Goal: Check status: Check status

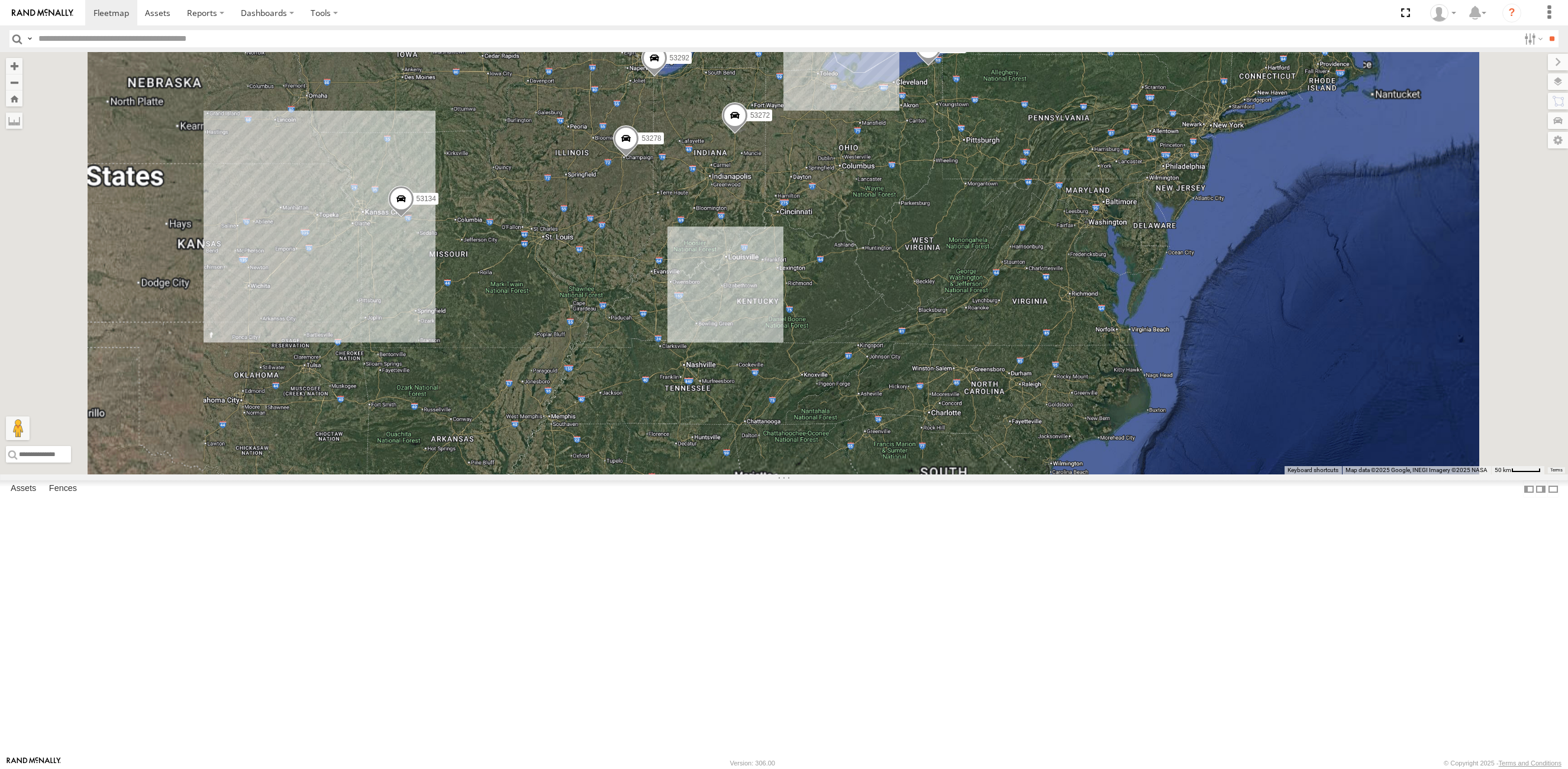
select select "**********"
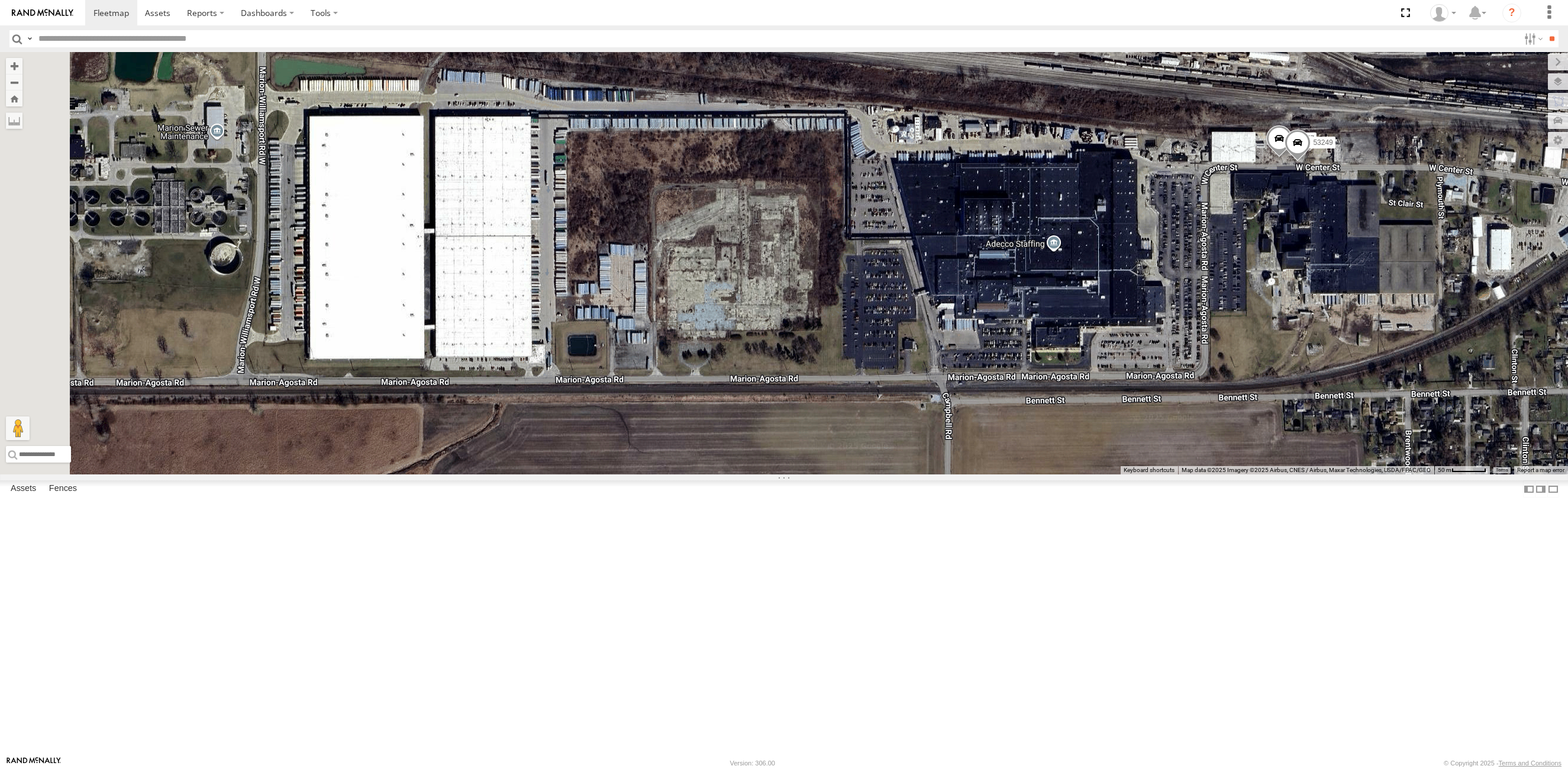
drag, startPoint x: 630, startPoint y: 319, endPoint x: 1138, endPoint y: 373, distance: 510.9
click at [1138, 373] on div "53272 53217 53278 53253 53137 53265 53292 53134 53151 53203 53104 53145 53133 5…" at bounding box center [784, 263] width 1568 height 422
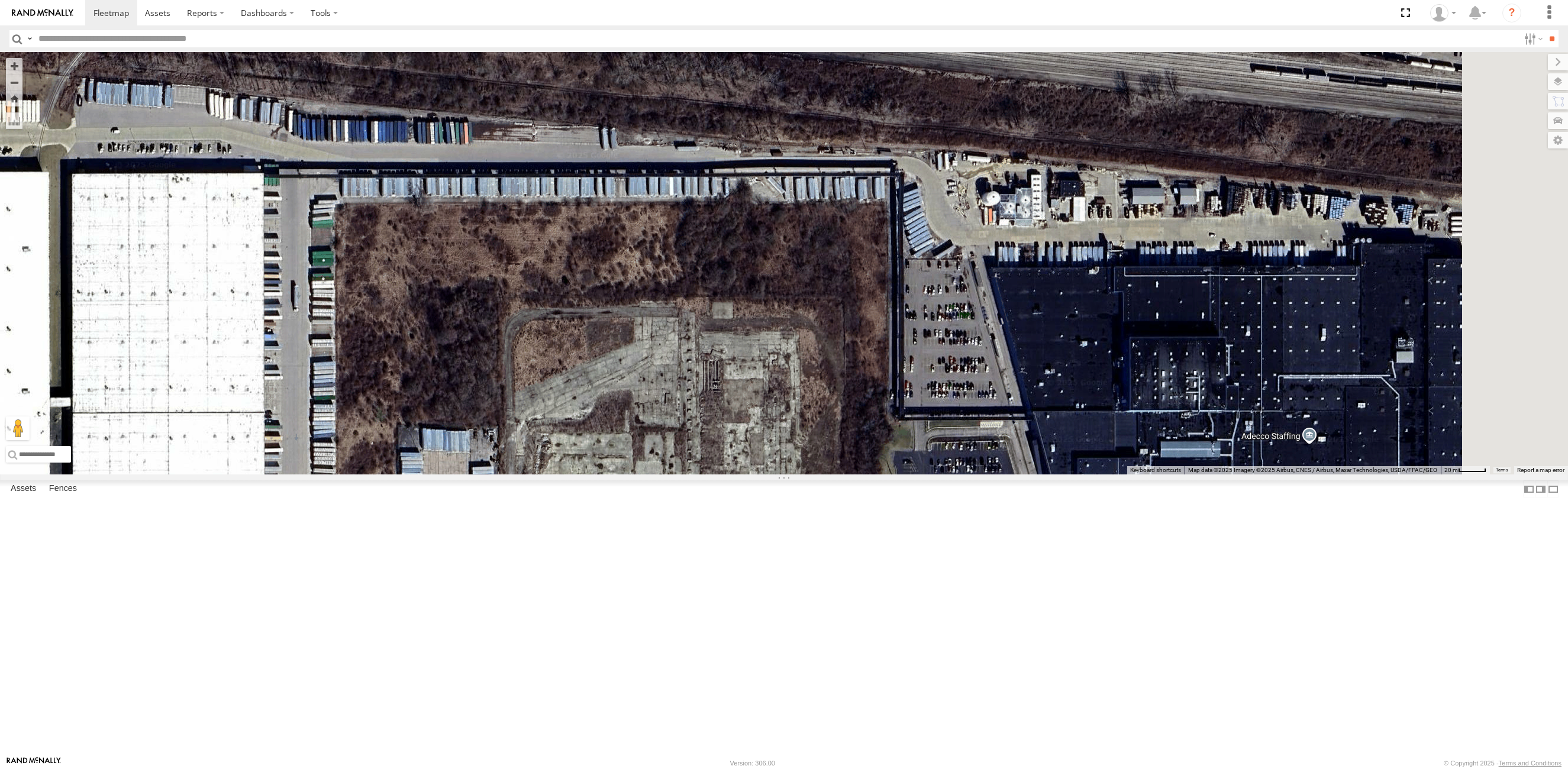
drag, startPoint x: 1017, startPoint y: 276, endPoint x: 1026, endPoint y: 344, distance: 68.6
click at [773, 339] on div "53272 53217 53278 53253 53137 53265 53292 53134 53151 53203 53104 53145 53133 5…" at bounding box center [784, 263] width 1568 height 422
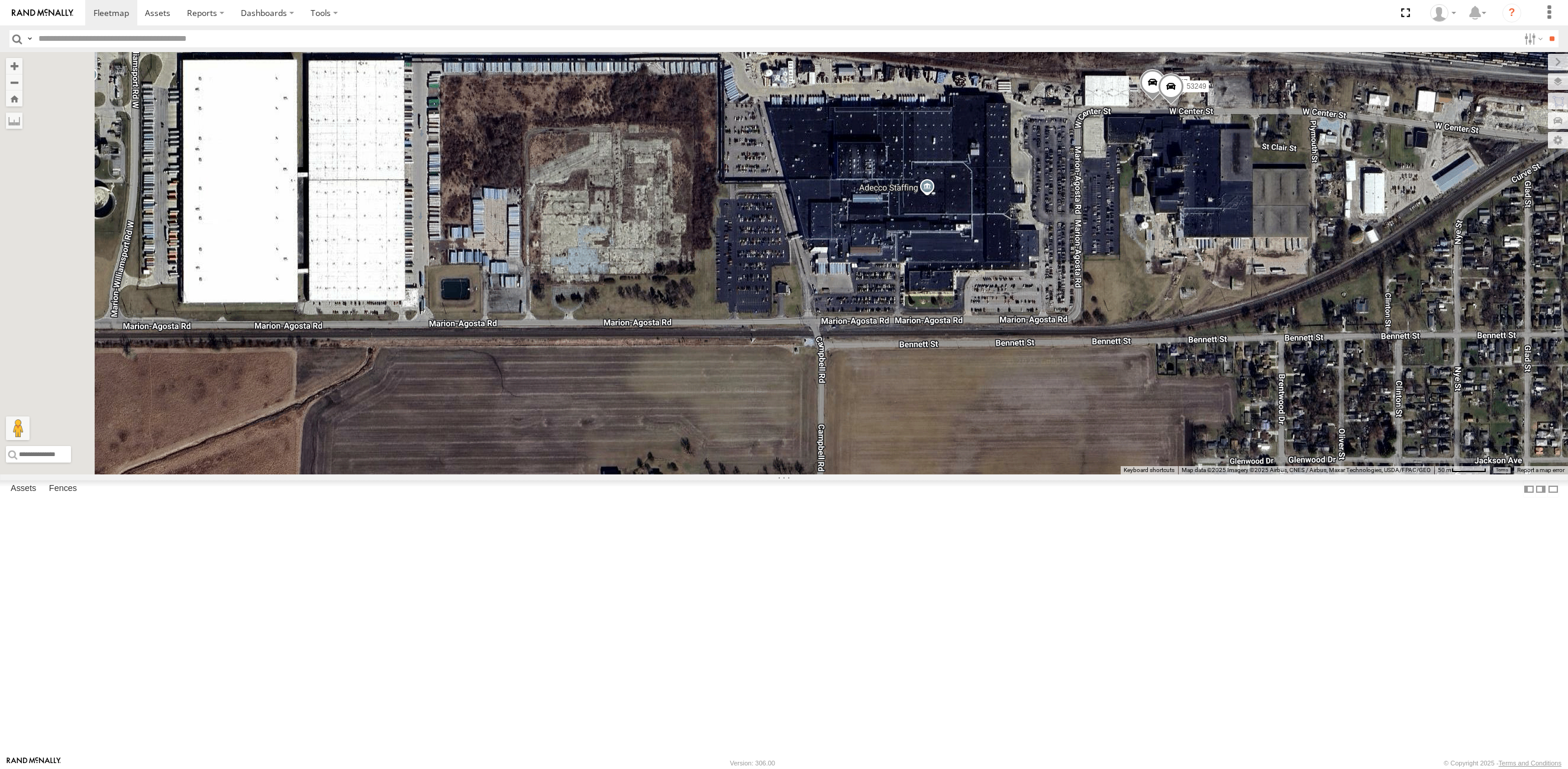
drag, startPoint x: 959, startPoint y: 366, endPoint x: 992, endPoint y: 325, distance: 52.6
click at [992, 325] on div "53272 53217 53278 53253 53137 53265 53292 53134 53151 53203 53104 53145 53133 5…" at bounding box center [784, 263] width 1568 height 422
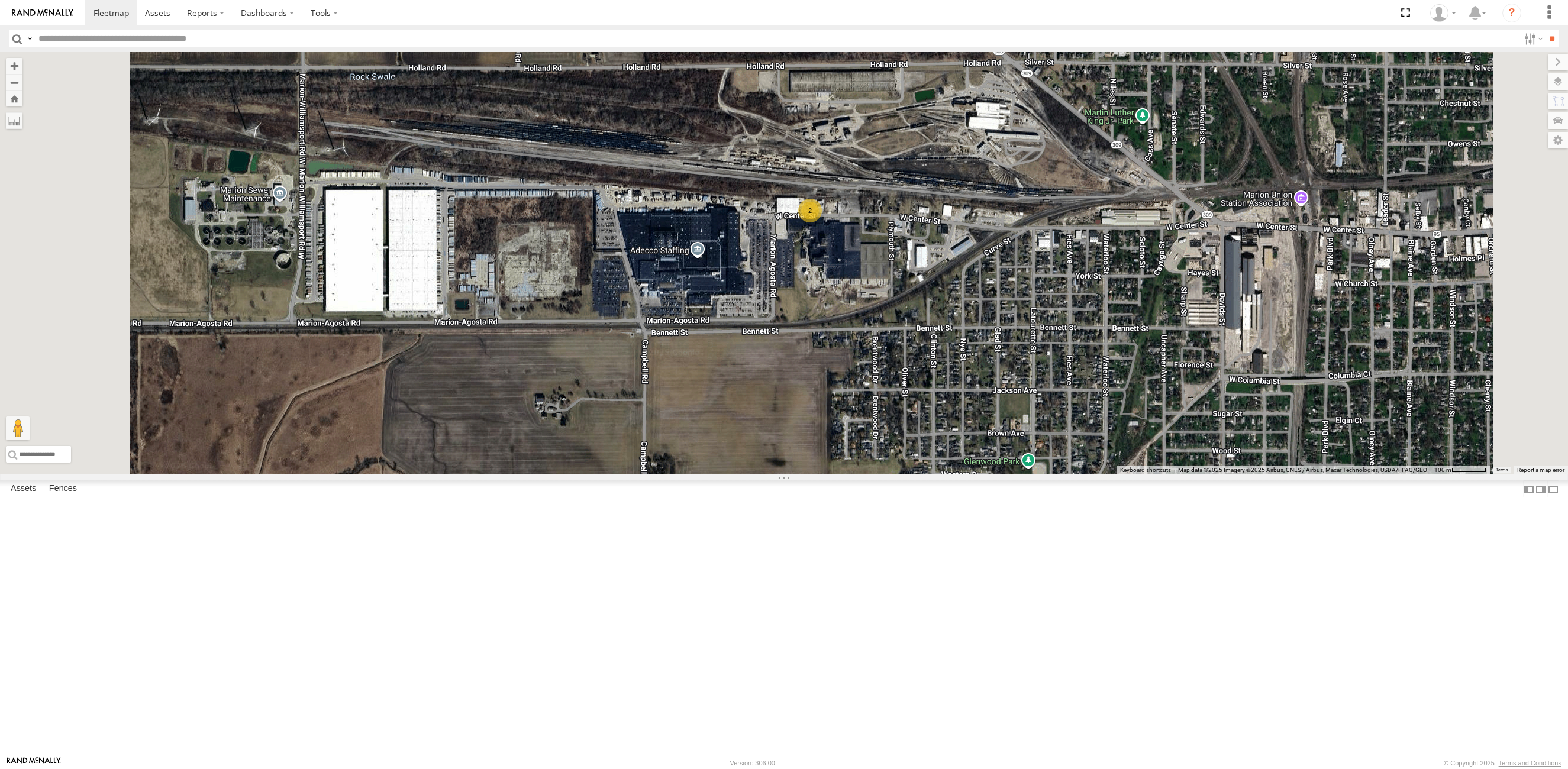
drag, startPoint x: 716, startPoint y: 466, endPoint x: 708, endPoint y: 424, distance: 42.8
click at [708, 424] on div "53272 53217 53278 53253 53137 53265 53292 53134 53151 53203 53104 53145 53133 5…" at bounding box center [784, 263] width 1568 height 422
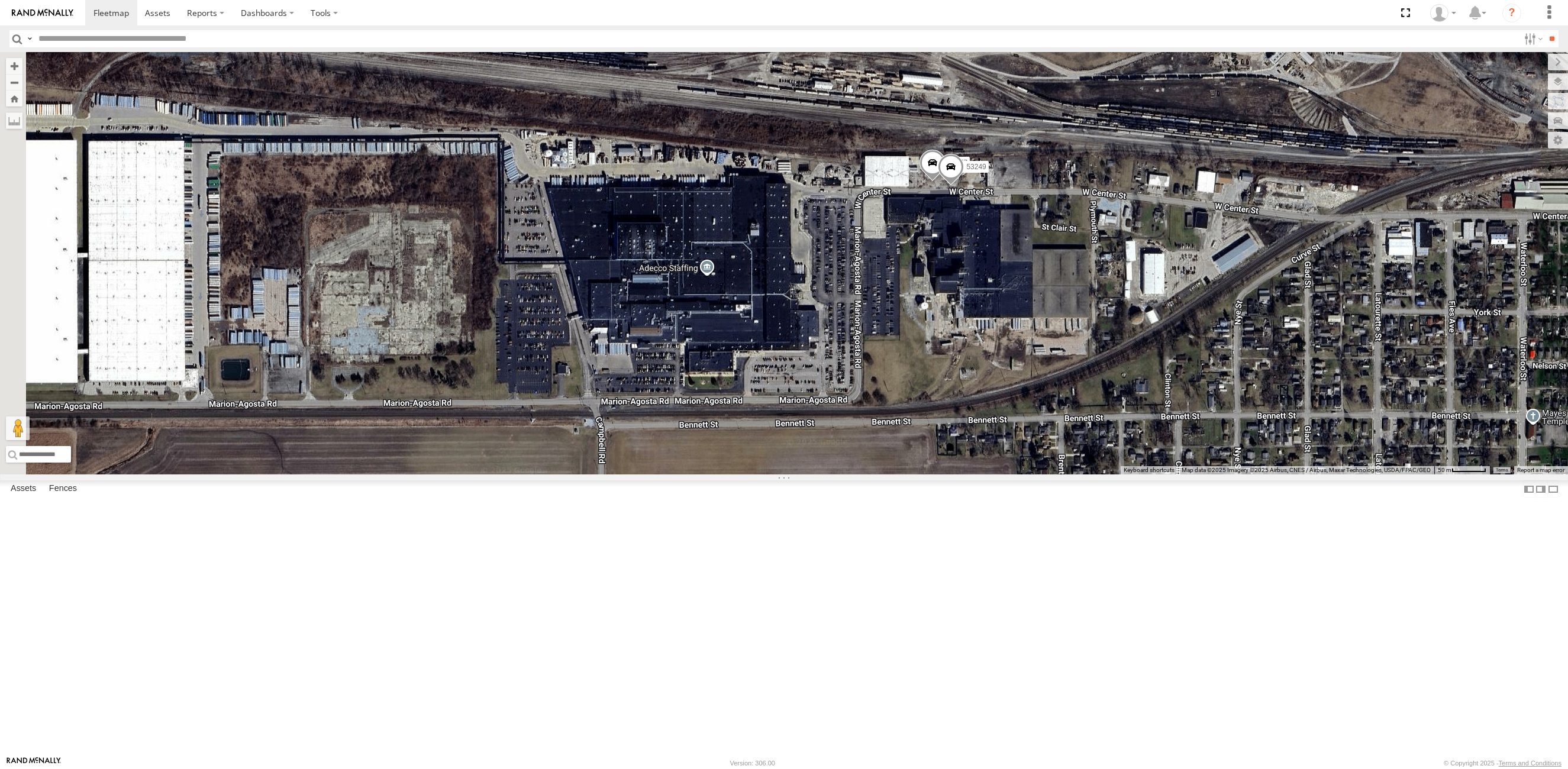
drag, startPoint x: 774, startPoint y: 439, endPoint x: 934, endPoint y: 409, distance: 162.8
click at [934, 409] on div "53272 53151 53203 53104 53145 53133 53217 53244 53278 53253 53137 53261 53265 5…" at bounding box center [784, 263] width 1568 height 422
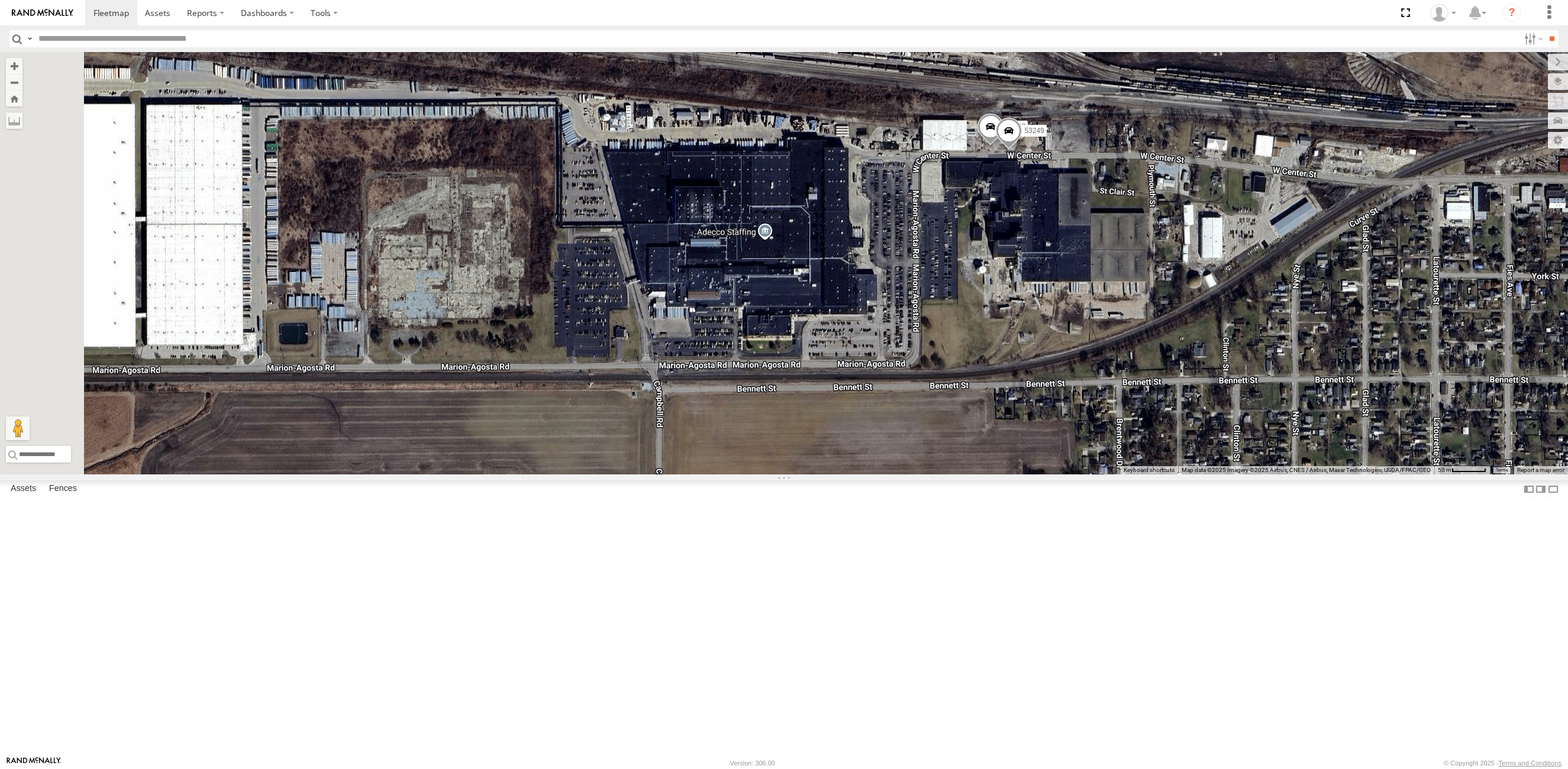
drag, startPoint x: 884, startPoint y: 468, endPoint x: 943, endPoint y: 431, distance: 69.6
click at [943, 431] on div "53272 53151 53203 53104 53145 53133 53217 53244 53278 53253 53137 53261 53265 5…" at bounding box center [784, 263] width 1568 height 422
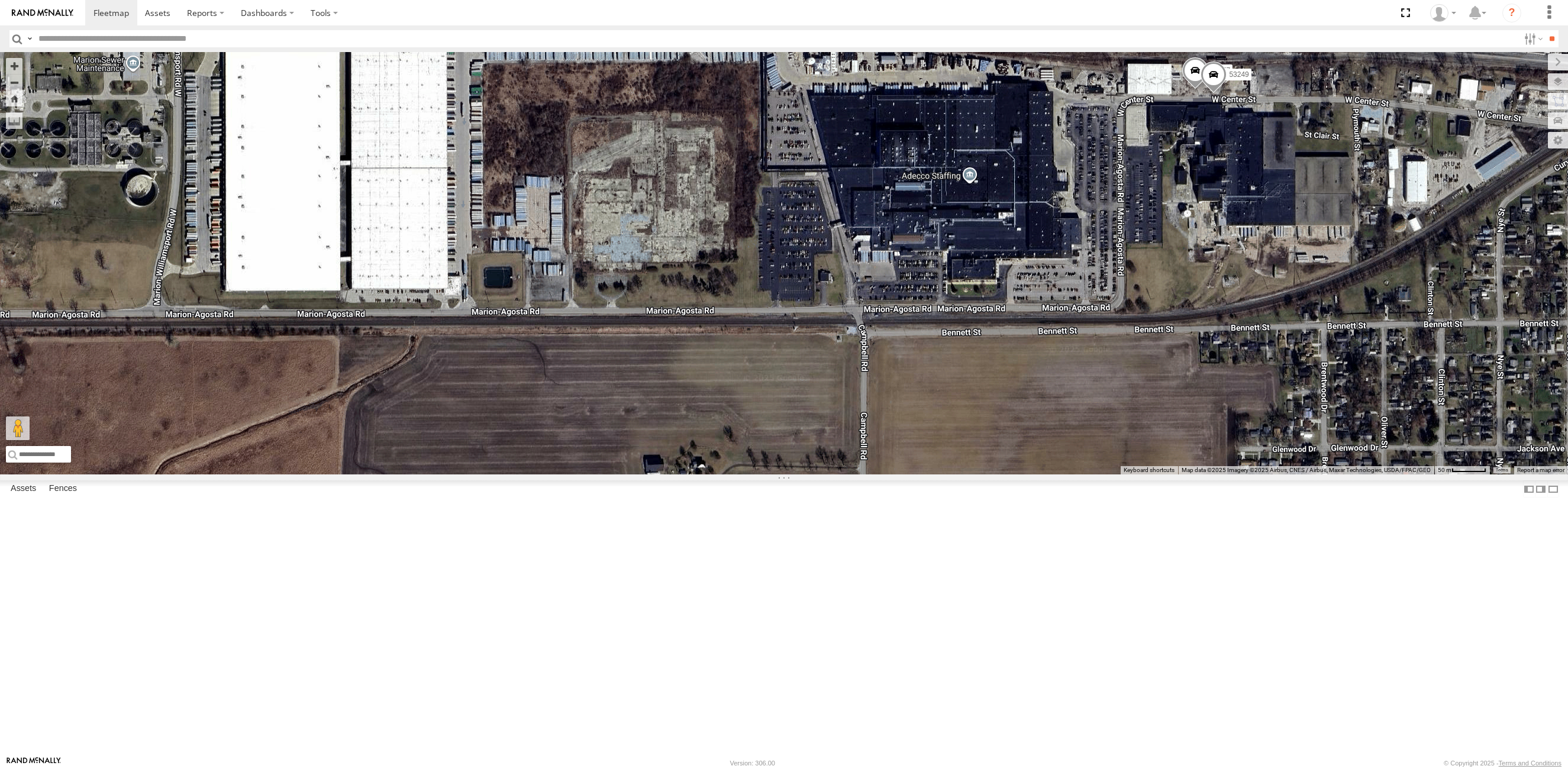
drag, startPoint x: 578, startPoint y: 399, endPoint x: 784, endPoint y: 343, distance: 213.5
click at [784, 343] on div "53272 53151 53203 53104 53145 53133 53217 53244 53278 53253 53137 53261 53265 5…" at bounding box center [784, 263] width 1568 height 422
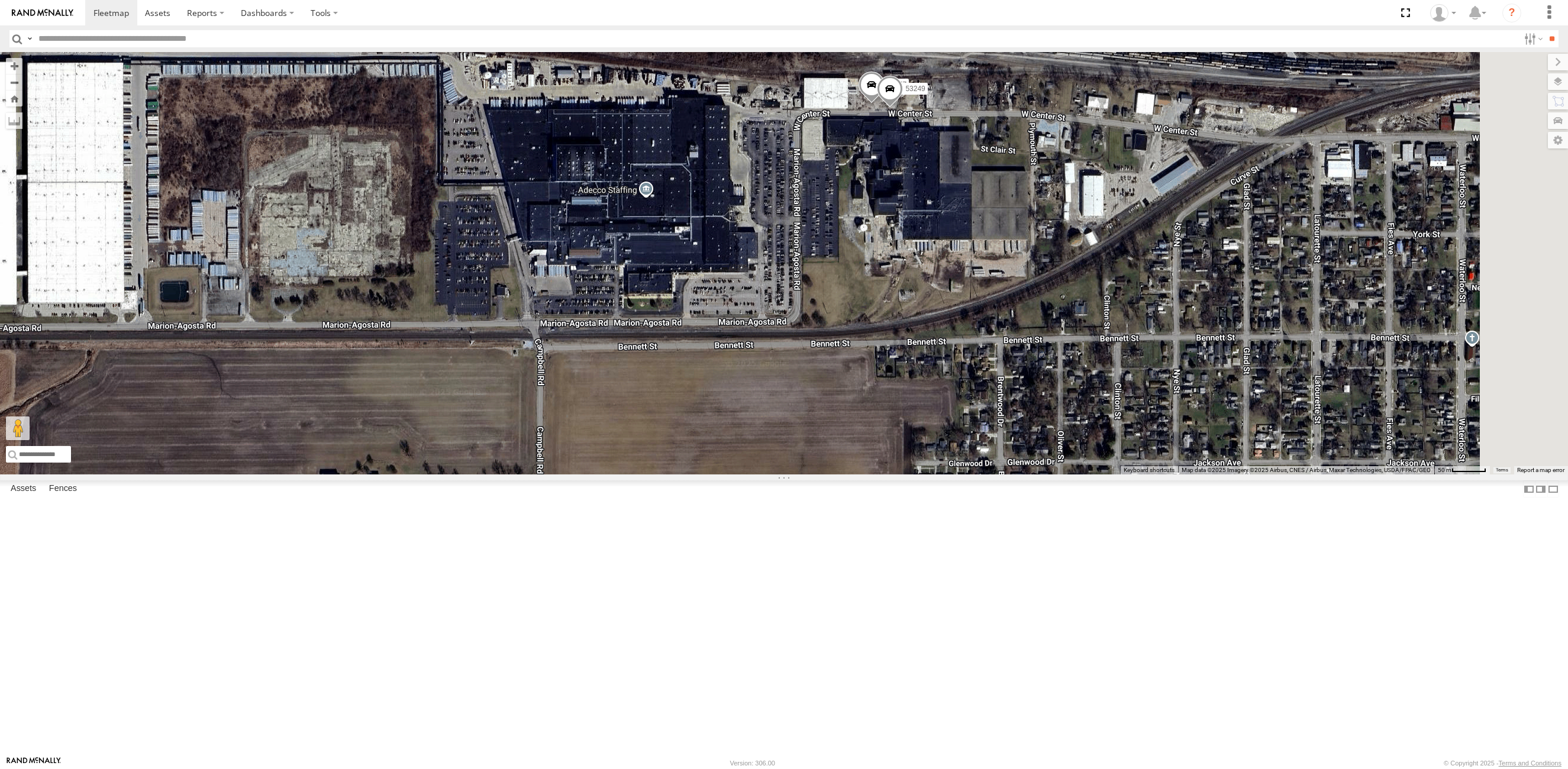
drag, startPoint x: 1154, startPoint y: 284, endPoint x: 817, endPoint y: 303, distance: 337.5
click at [817, 303] on div "53272 53151 53203 53104 53145 53133 53217 53244 53278 53253 53137 53261 53265 5…" at bounding box center [784, 263] width 1568 height 422
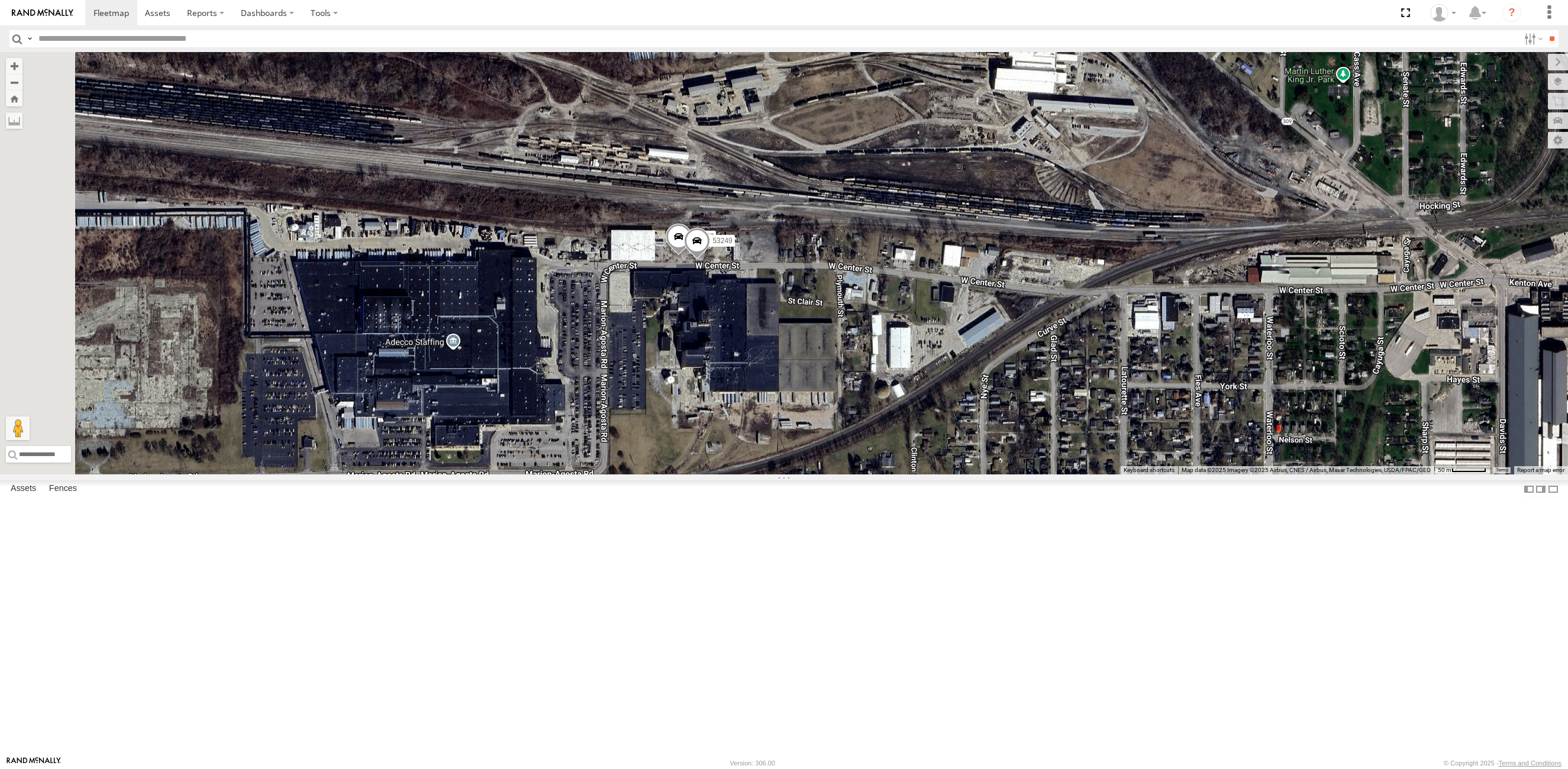
drag, startPoint x: 788, startPoint y: 602, endPoint x: 817, endPoint y: 558, distance: 52.7
click at [817, 475] on div "53206 53234 53271 53263 53147 53280 53216 53242 53255 53223 53272 53149 53262 5…" at bounding box center [784, 263] width 1568 height 422
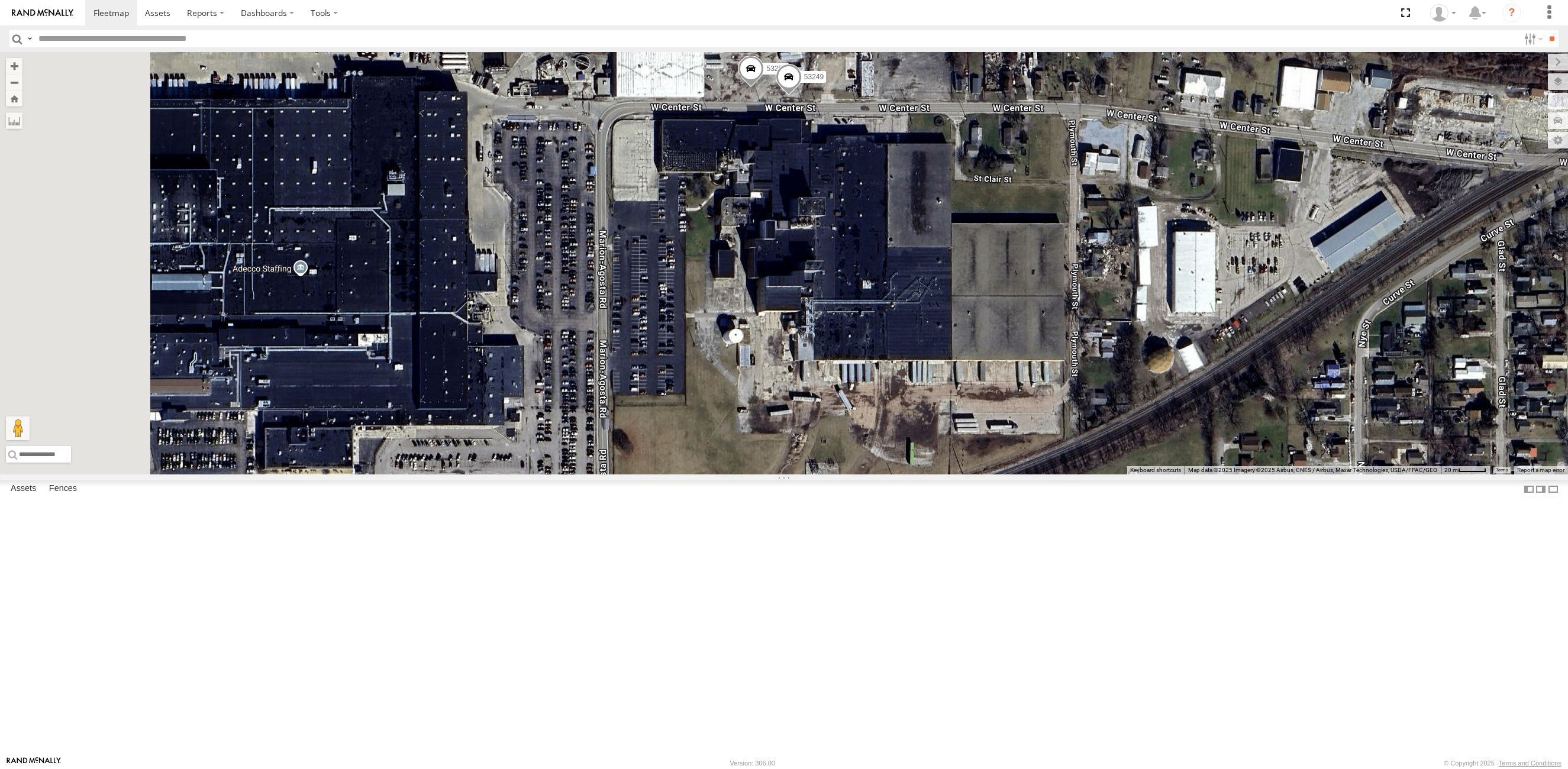
drag, startPoint x: 695, startPoint y: 354, endPoint x: 598, endPoint y: 444, distance: 132.3
click at [852, 278] on div "53206 53234 53271 53263 53147 53280 53216 53242 53255 53223 53272 53149 53262 5…" at bounding box center [784, 263] width 1568 height 422
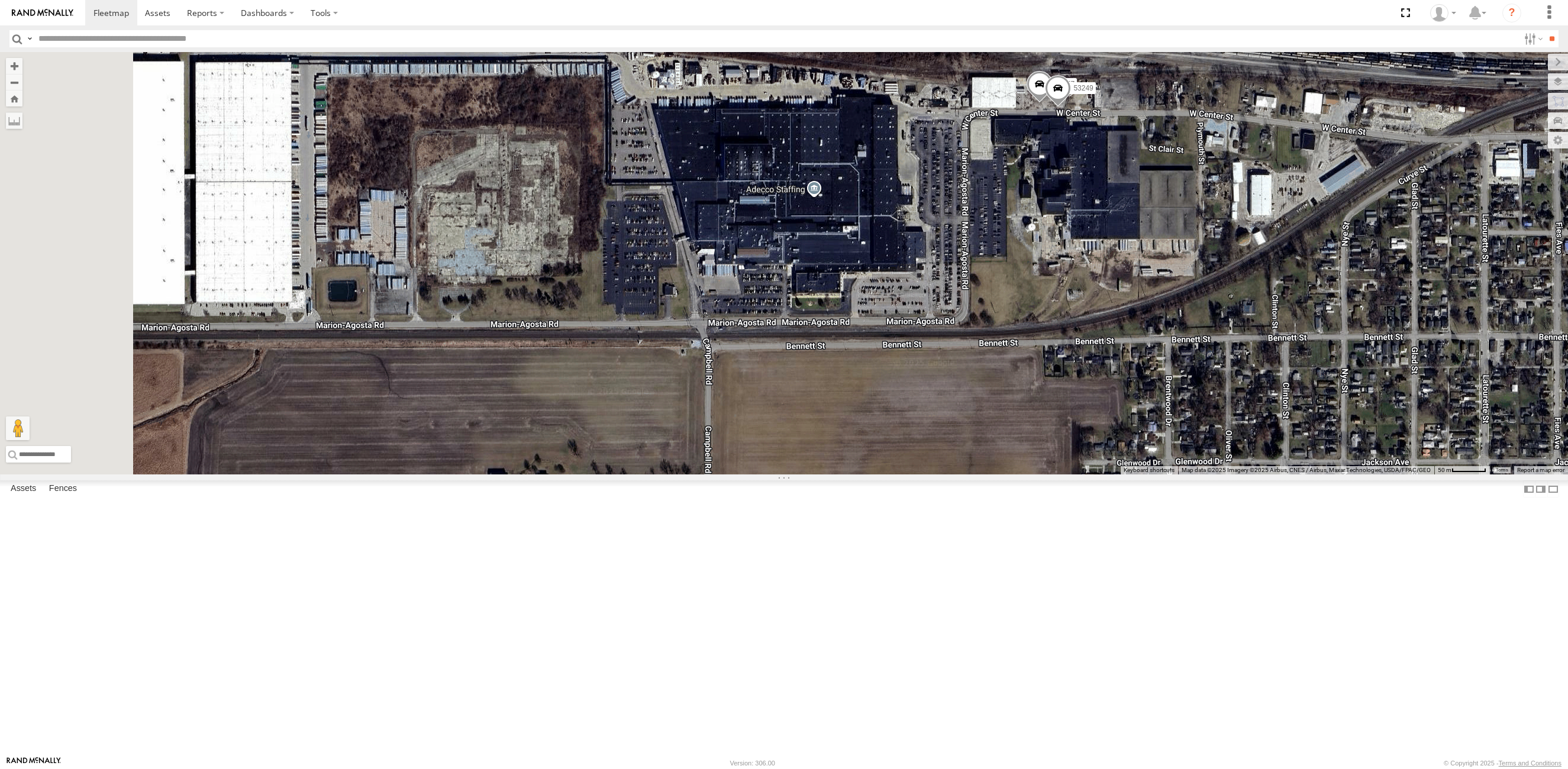
drag, startPoint x: 642, startPoint y: 410, endPoint x: 923, endPoint y: 370, distance: 283.8
click at [923, 370] on div "53206 53234 53271 53263 53147 53280 53216 53242 53255 53223 53272 53149 53262 5…" at bounding box center [784, 263] width 1568 height 422
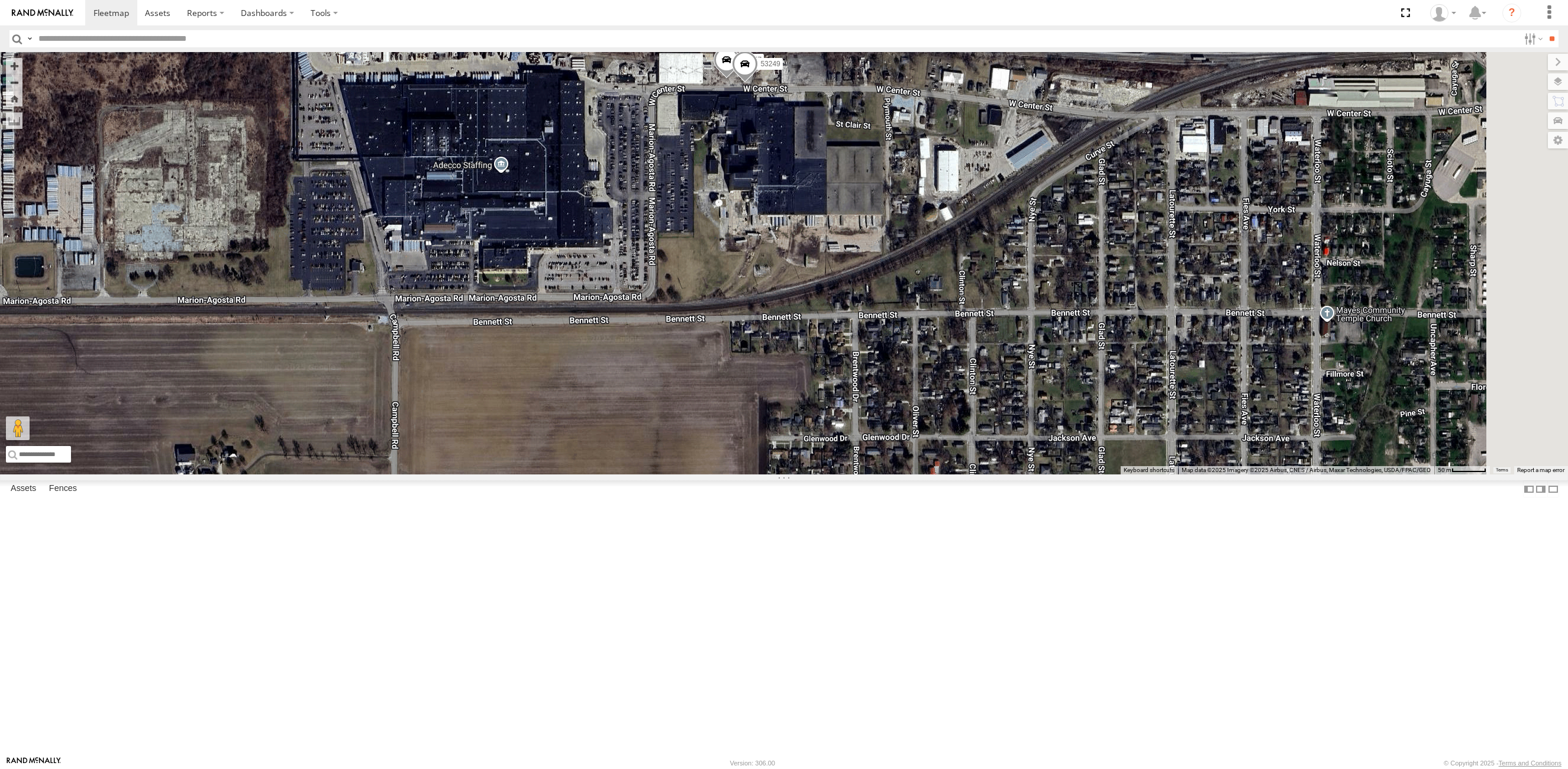
drag, startPoint x: 623, startPoint y: 395, endPoint x: 585, endPoint y: 478, distance: 91.3
click at [376, 370] on div "53206 53234 53271 53263 53147 53280 53216 53242 53255 53223 53272 53149 53262 5…" at bounding box center [784, 263] width 1568 height 422
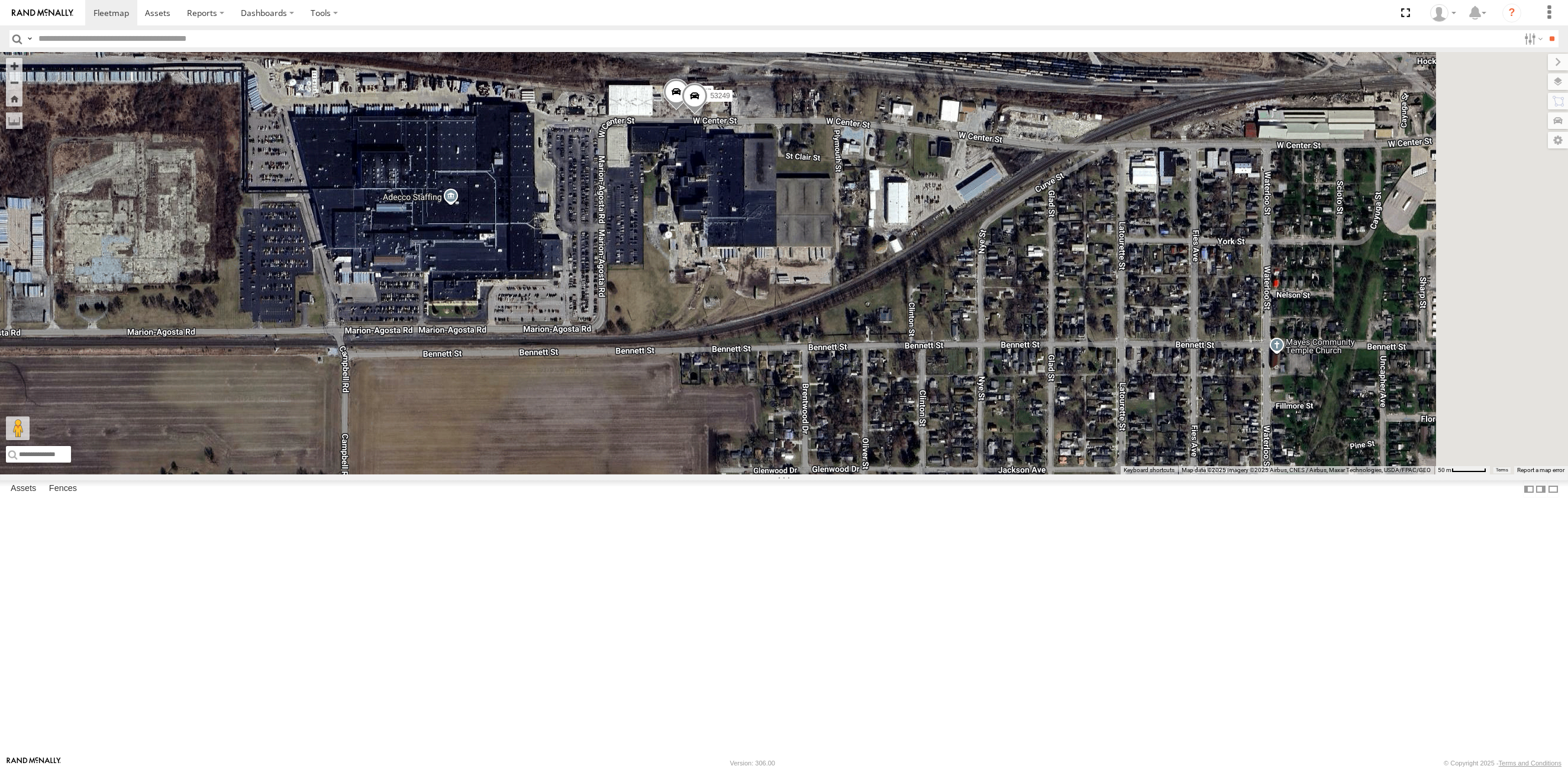
drag, startPoint x: 864, startPoint y: 380, endPoint x: 808, endPoint y: 412, distance: 64.5
click at [808, 412] on div "53206 53234 53271 53263 53147 53280 53216 53242 53255 53223 53272 53149 53262 5…" at bounding box center [784, 263] width 1568 height 422
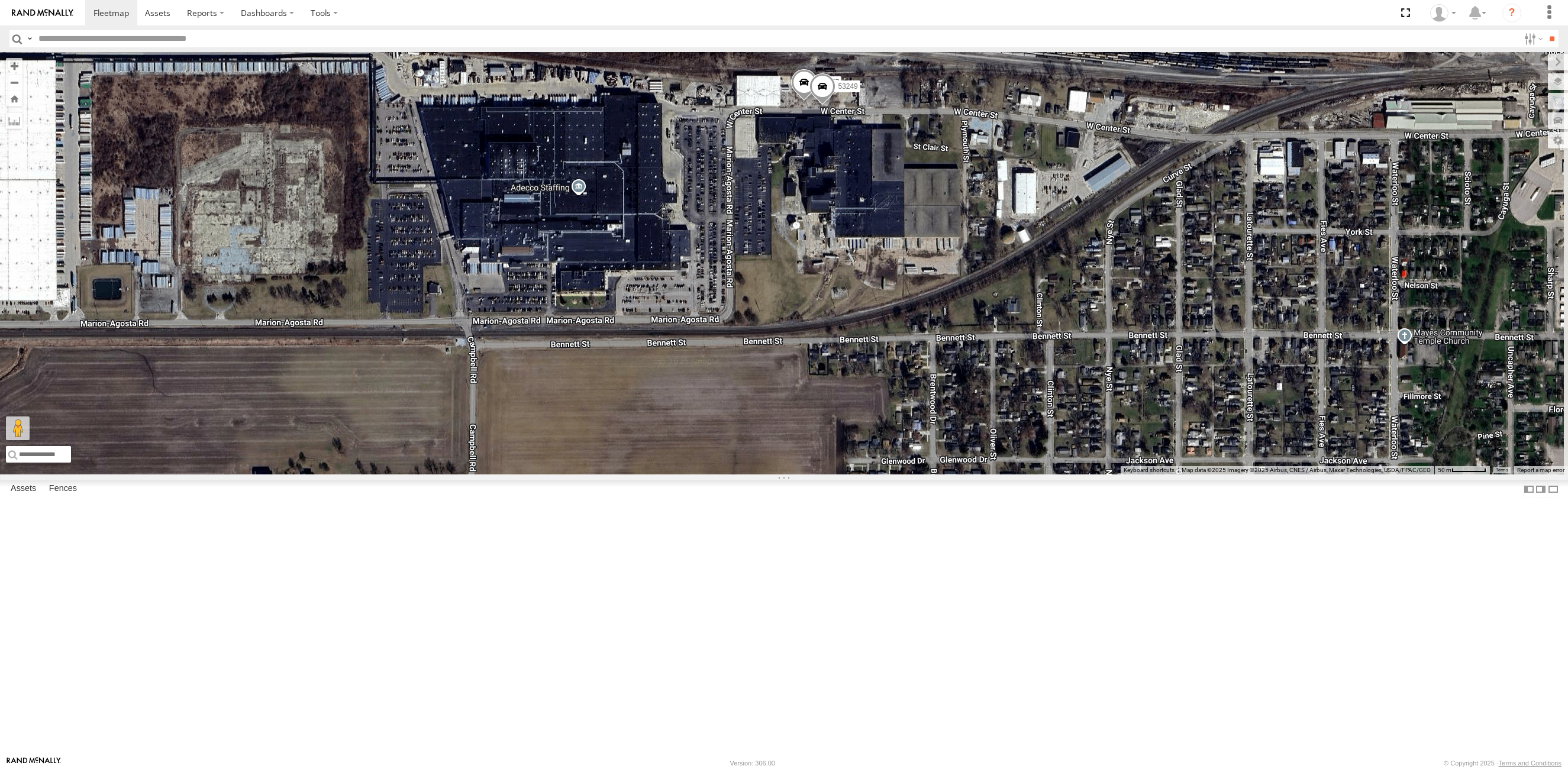
drag, startPoint x: 653, startPoint y: 537, endPoint x: 787, endPoint y: 528, distance: 134.3
click at [787, 475] on div "53206 53234 53271 53263 53147 53280 53216 53242 53255 53223 53272 53149 53262 5…" at bounding box center [784, 263] width 1568 height 422
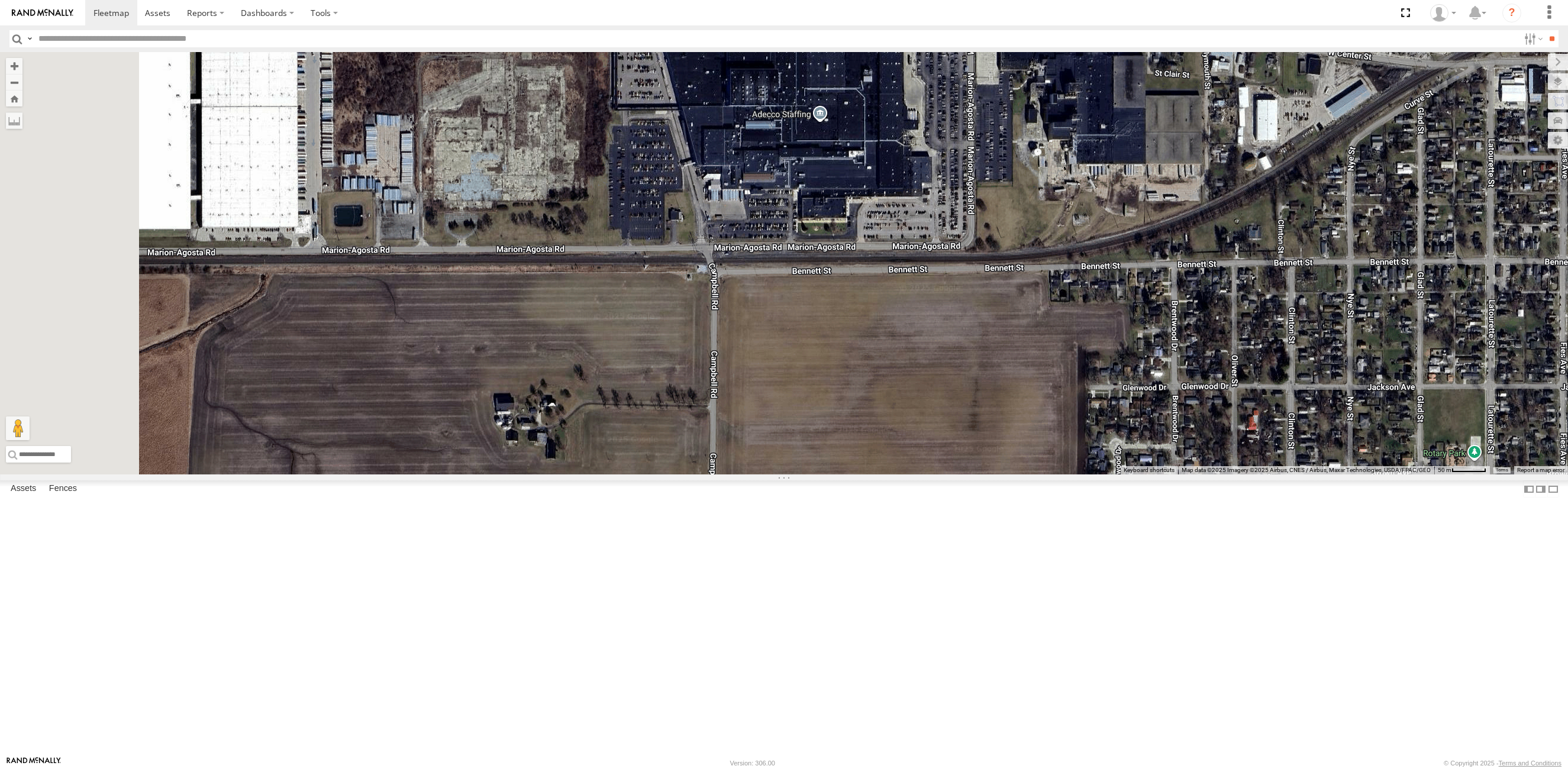
drag, startPoint x: 759, startPoint y: 397, endPoint x: 1003, endPoint y: 321, distance: 255.6
click at [1003, 321] on div "53206 53234 53271 53263 53147 53280 53216 53242 53255 53223 53272 53149 53262 5…" at bounding box center [784, 263] width 1568 height 422
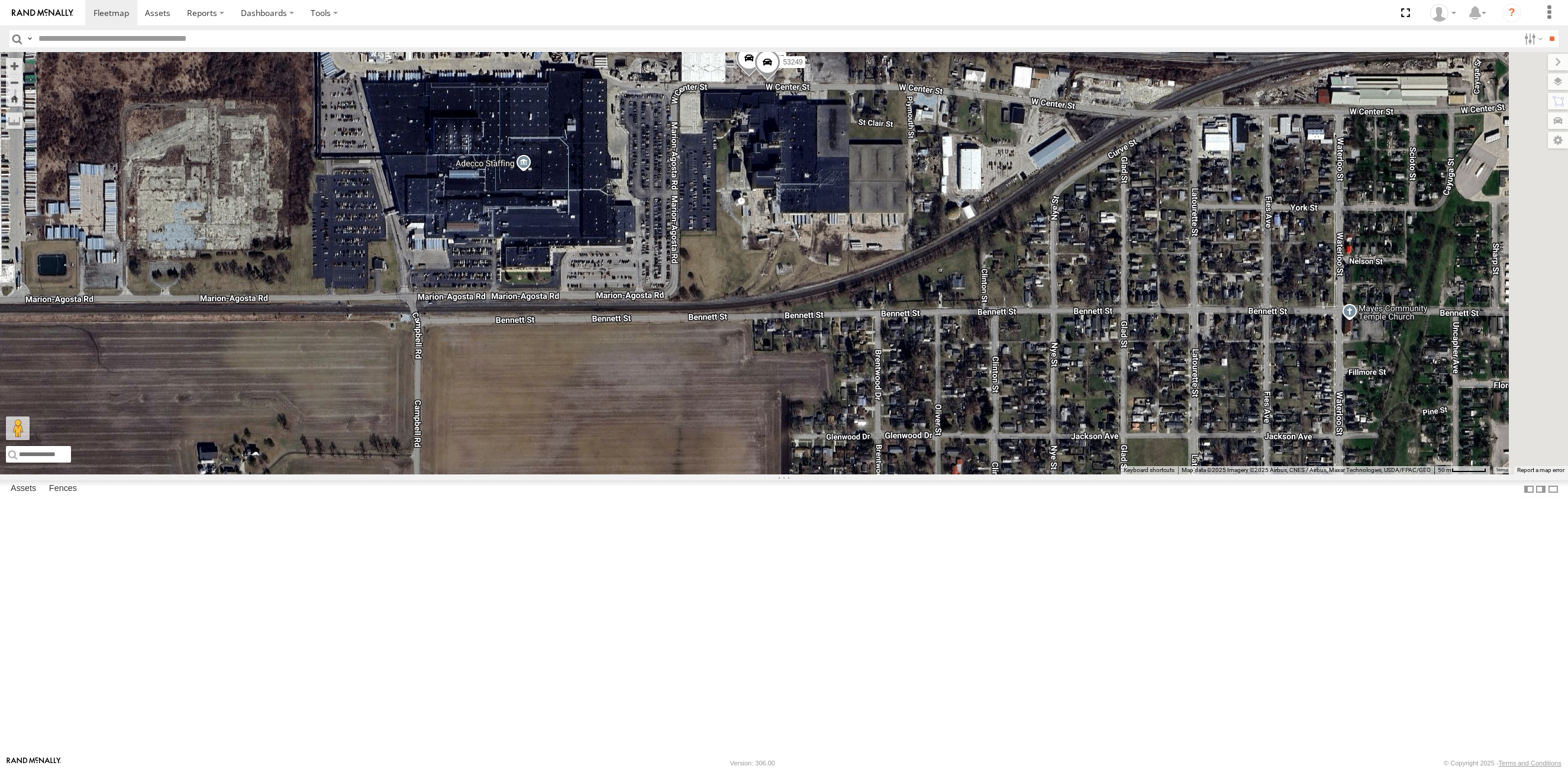
drag, startPoint x: 1044, startPoint y: 497, endPoint x: 747, endPoint y: 546, distance: 301.0
click at [747, 475] on div "53206 53234 53271 53263 53147 53280 53216 53242 53255 53223 53272 53149 53262 5…" at bounding box center [784, 263] width 1568 height 422
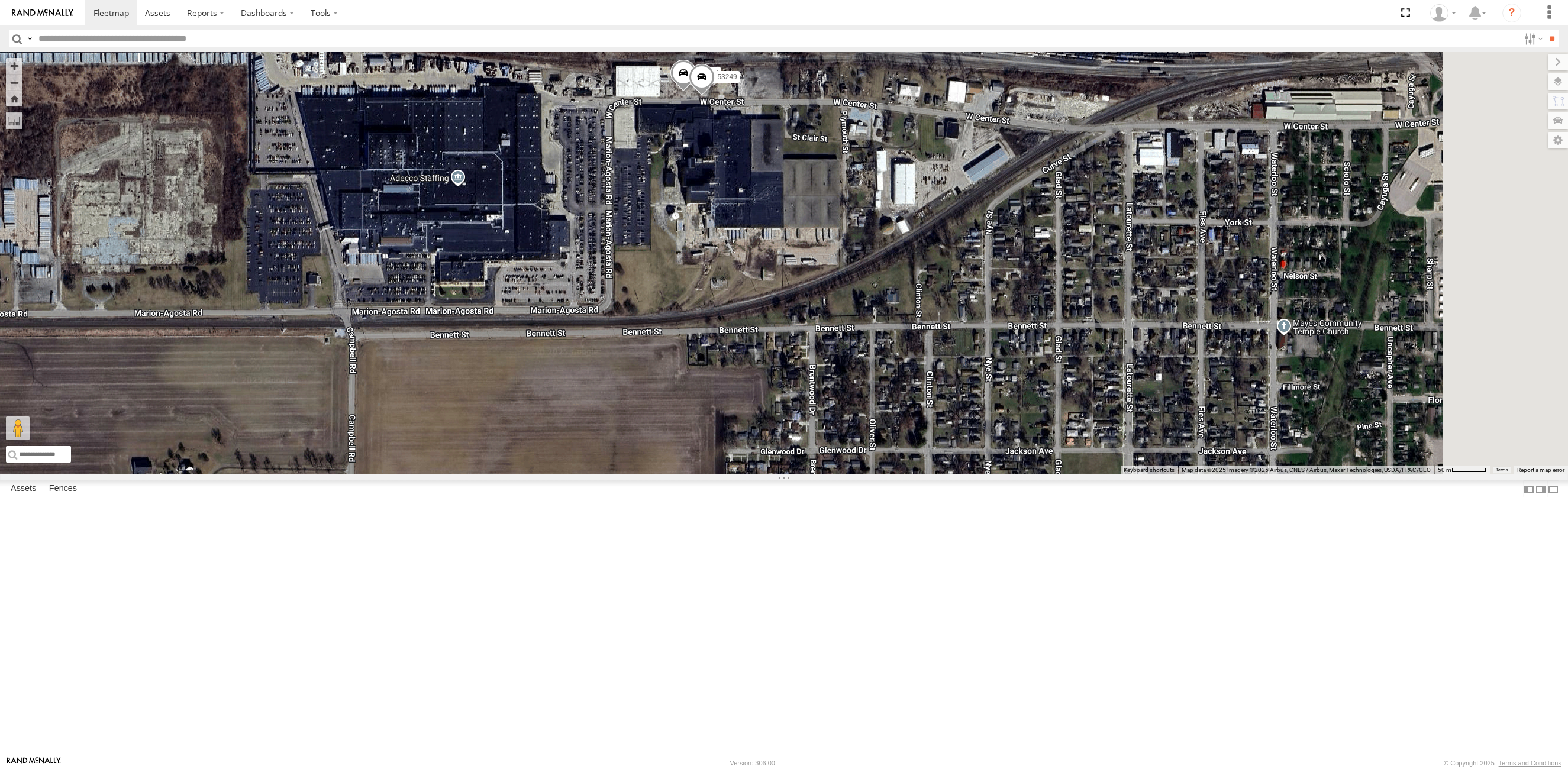
drag, startPoint x: 852, startPoint y: 262, endPoint x: 781, endPoint y: 277, distance: 72.6
click at [781, 277] on div "53206 53234 53271 53263 53147 53280 53216 53242 53255 53223 53272 53149 53262 5…" at bounding box center [784, 263] width 1568 height 422
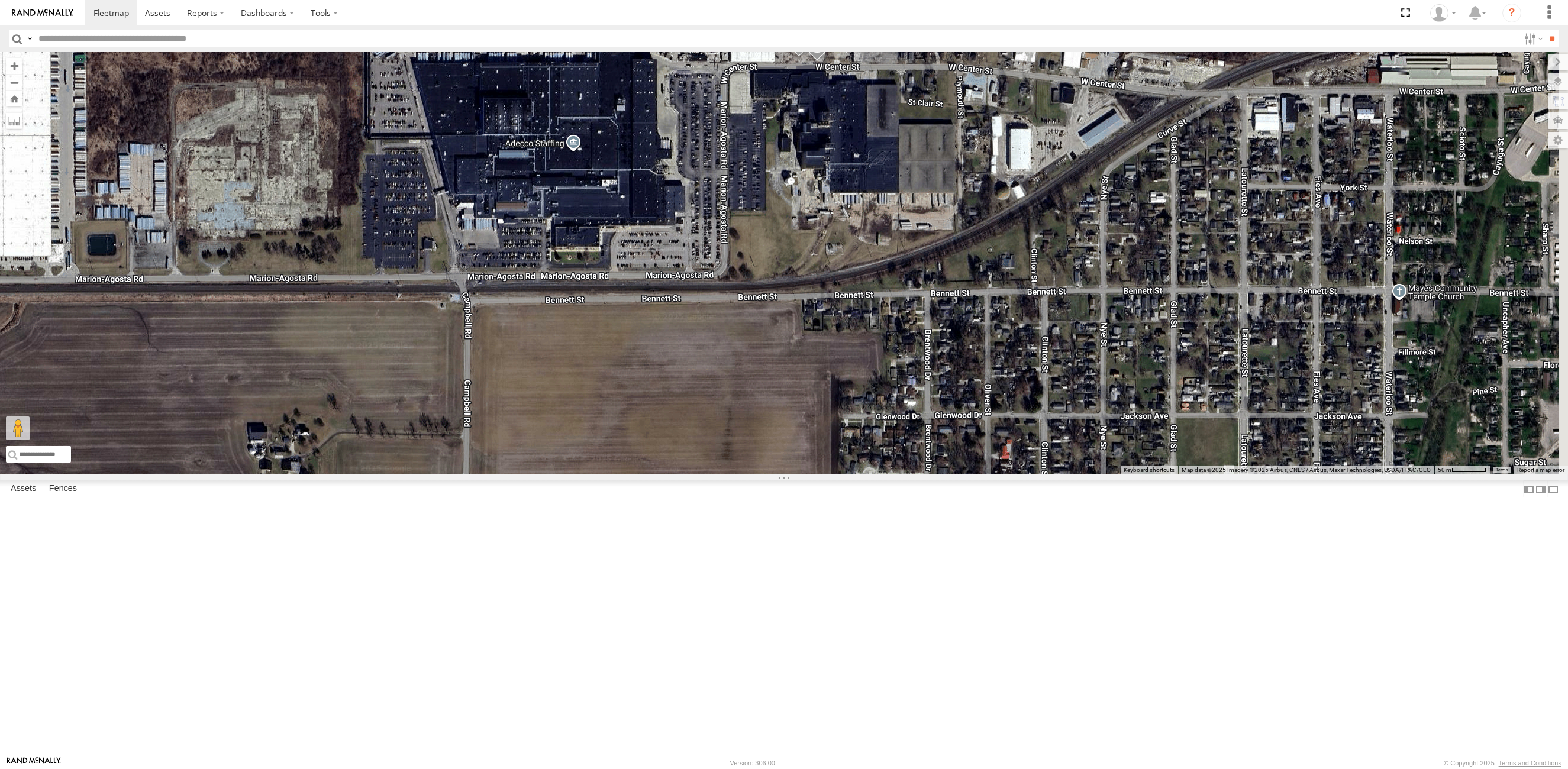
drag, startPoint x: 902, startPoint y: 341, endPoint x: 1019, endPoint y: 305, distance: 122.4
click at [1019, 305] on div "53206 53234 53271 53263 53147 53280 53216 53242 53255 53223 53272 53149 53262 5…" at bounding box center [784, 263] width 1568 height 422
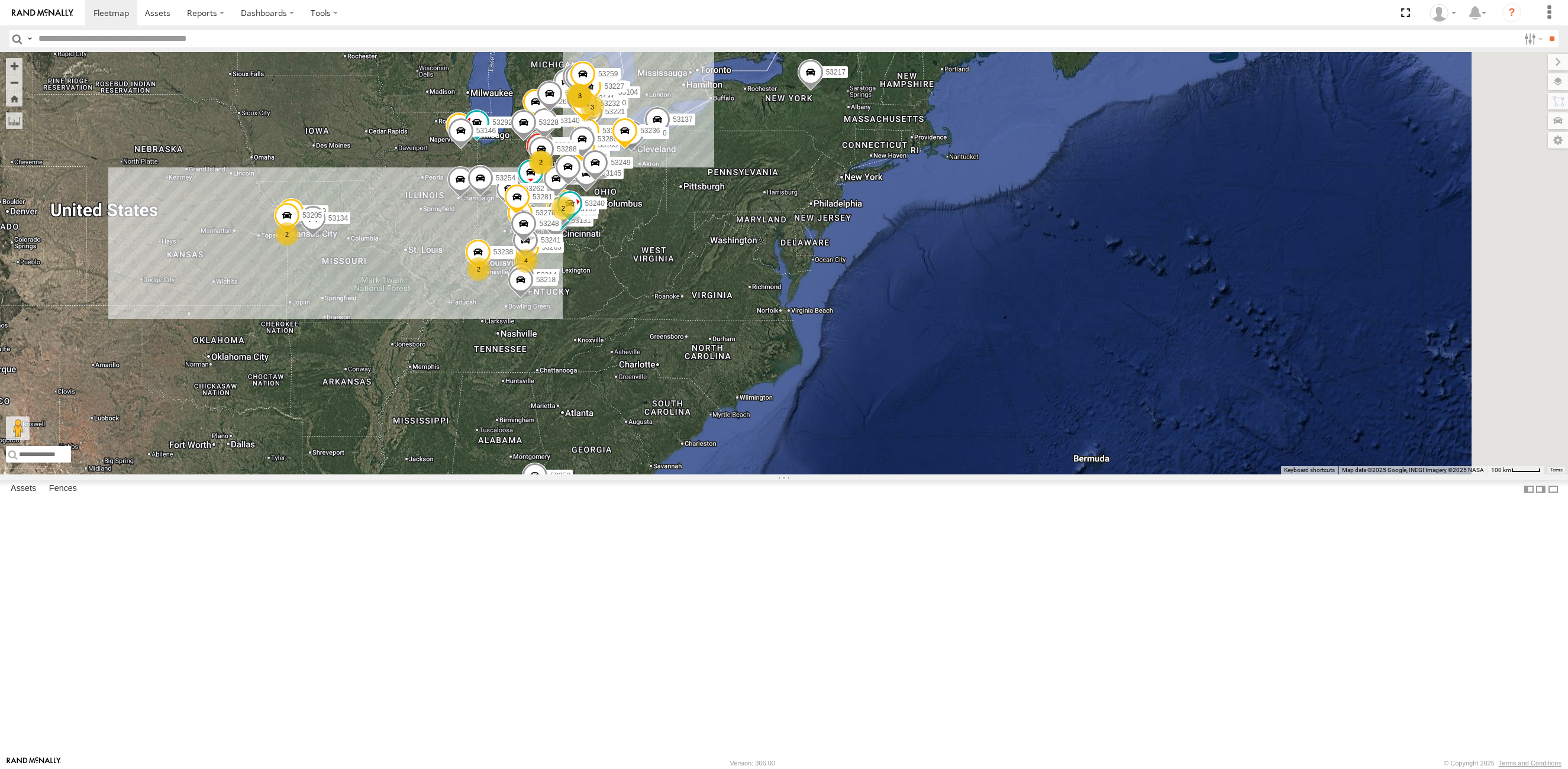
drag, startPoint x: 1046, startPoint y: 361, endPoint x: 773, endPoint y: 365, distance: 273.0
click at [804, 386] on div "53206 53215 2 3 53234 53271 53263 53147 53280 53216 53242 53255 2 53223 53272 4…" at bounding box center [784, 263] width 1568 height 422
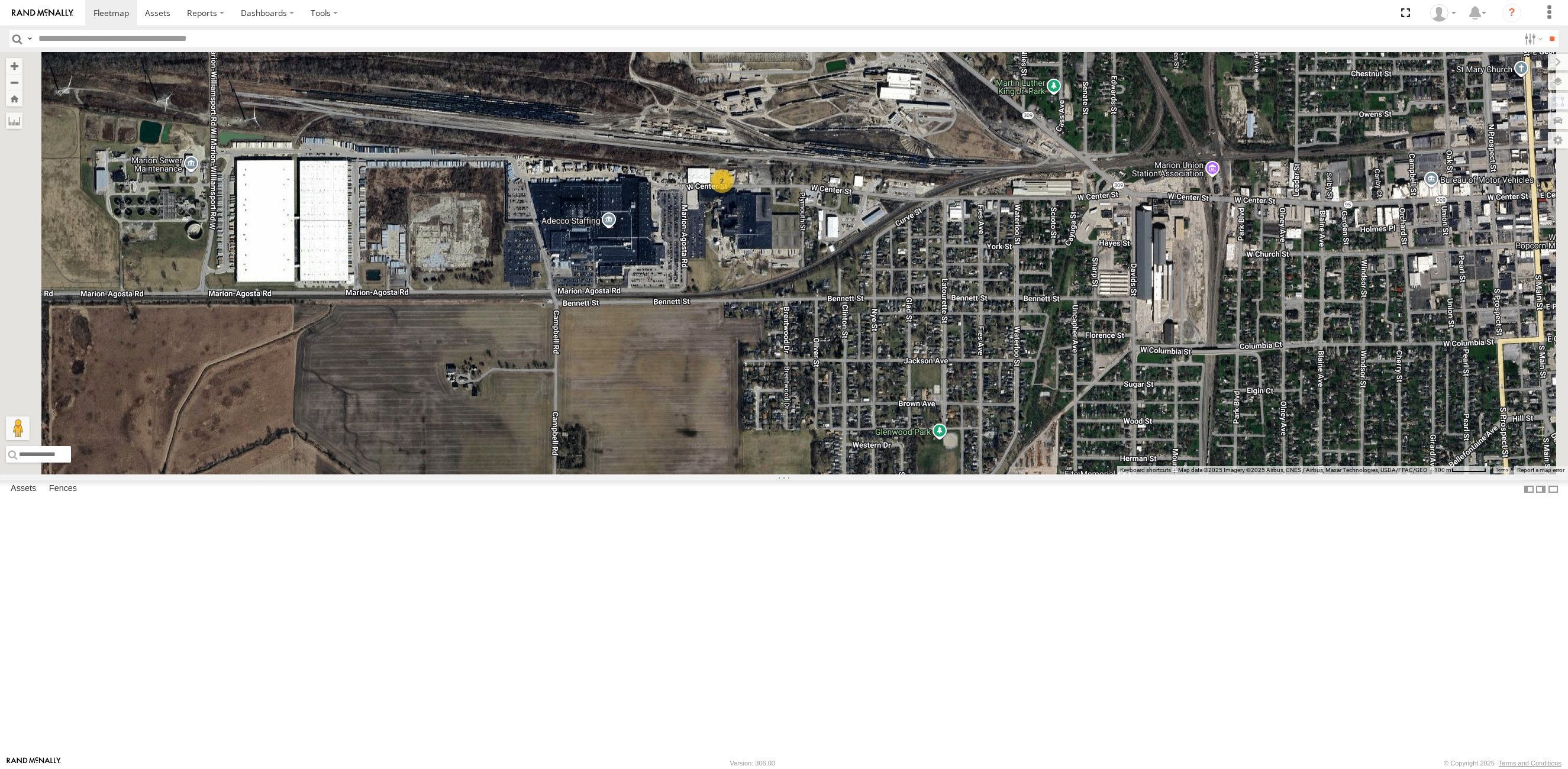
drag, startPoint x: 669, startPoint y: 414, endPoint x: 769, endPoint y: 375, distance: 107.3
click at [769, 375] on div "53263 53280 53216 53255 53272 53247 53285 53225 53151 53210 53237 53258 53250 5…" at bounding box center [784, 263] width 1568 height 422
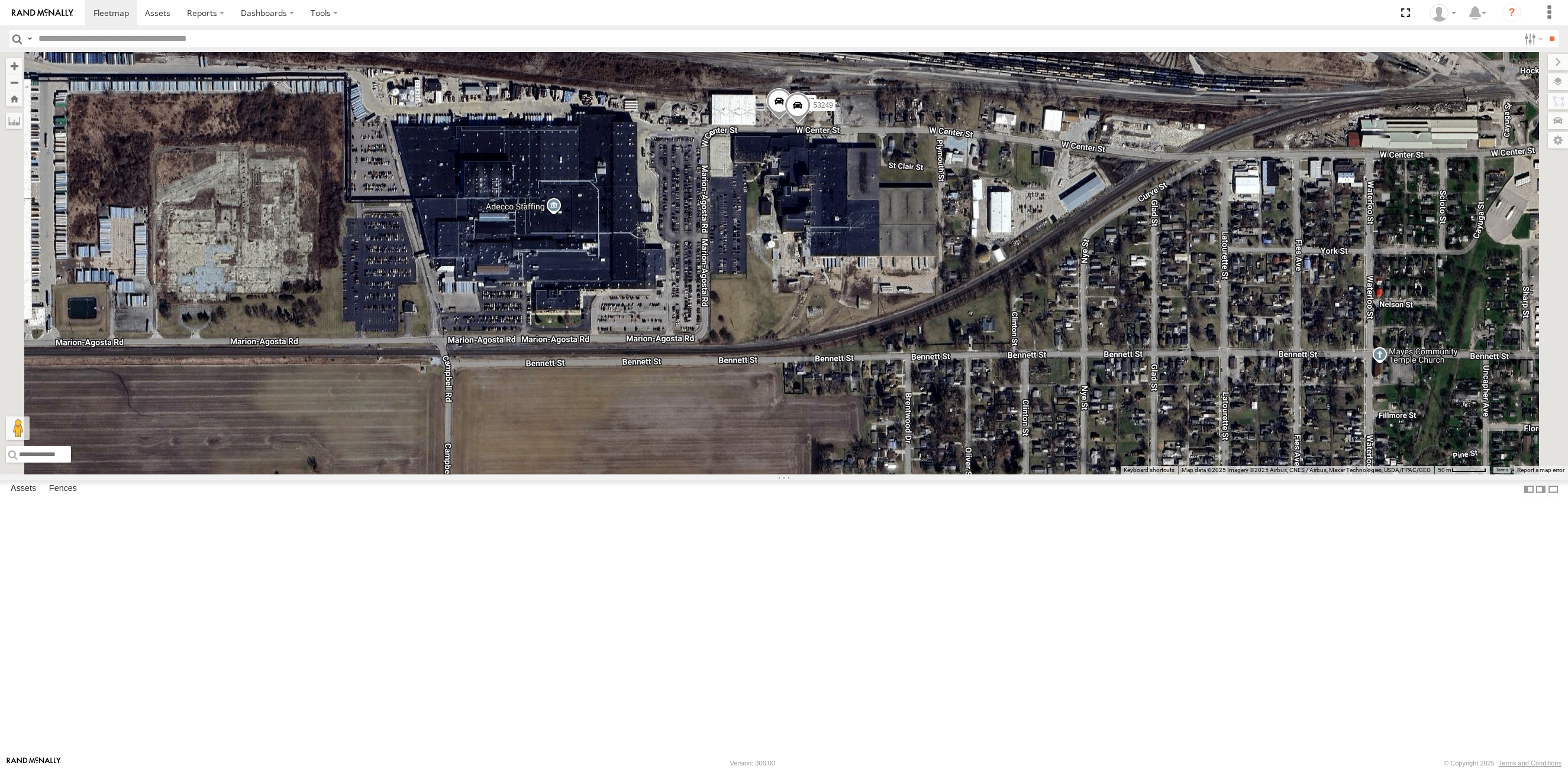
drag, startPoint x: 770, startPoint y: 406, endPoint x: 773, endPoint y: 361, distance: 45.1
click at [773, 361] on div "53263 53280 53216 53255 53272 53247 53285 53225 53151 53210 53237 53258 53250 5…" at bounding box center [784, 263] width 1568 height 422
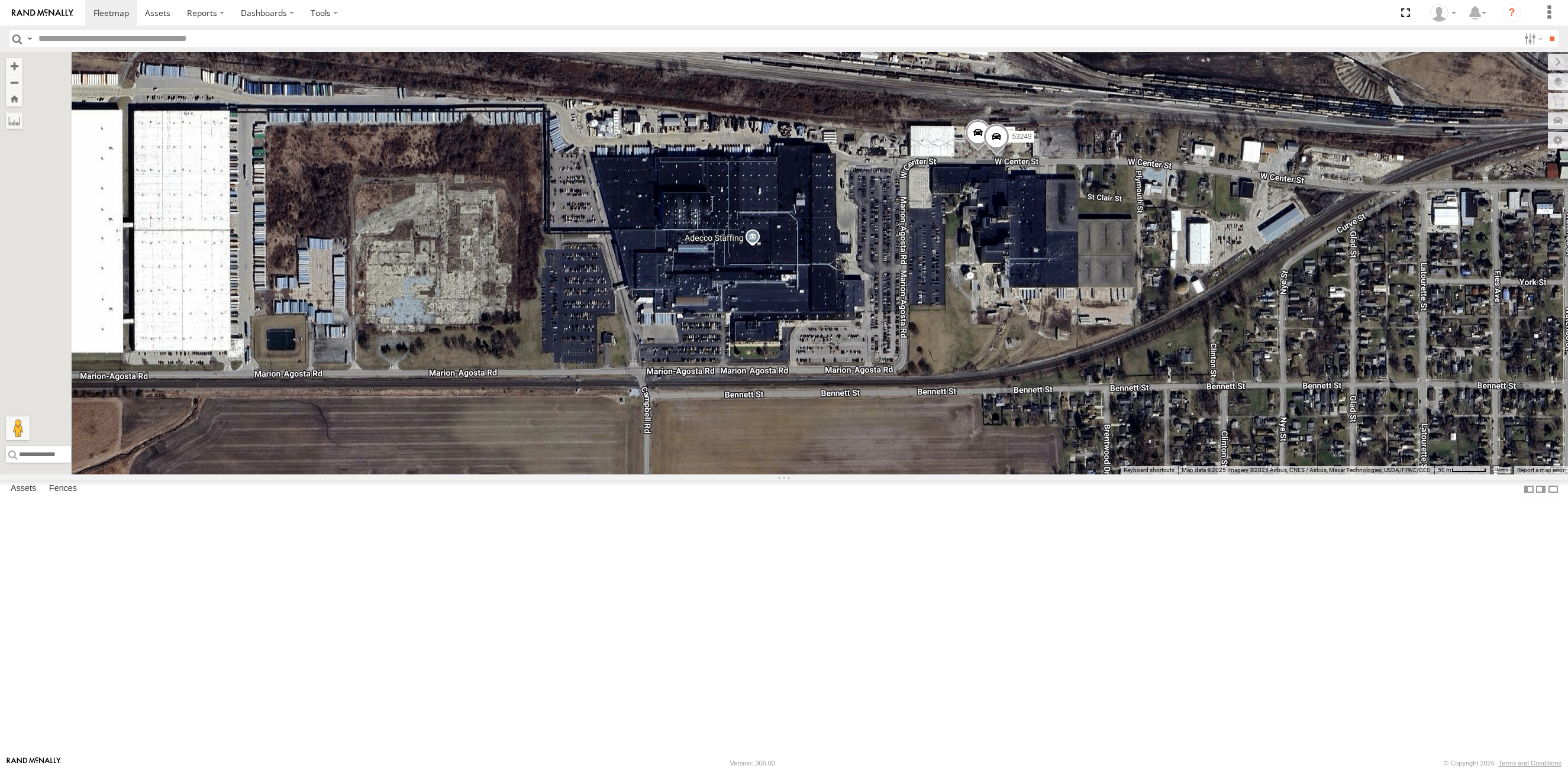
drag, startPoint x: 529, startPoint y: 511, endPoint x: 902, endPoint y: 437, distance: 380.3
click at [902, 437] on div "53263 53280 53216 53255 53272 53247 53285 53225 53151 53210 53237 53258 53250 5…" at bounding box center [784, 263] width 1568 height 422
